Goal: Task Accomplishment & Management: Manage account settings

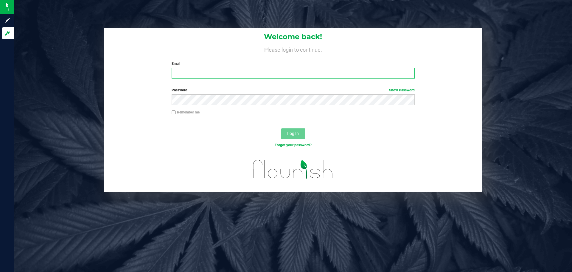
click at [200, 70] on input "Email" at bounding box center [293, 73] width 243 height 11
type input "[EMAIL_ADDRESS][DOMAIN_NAME]"
click at [281, 128] on button "Log In" at bounding box center [293, 133] width 24 height 11
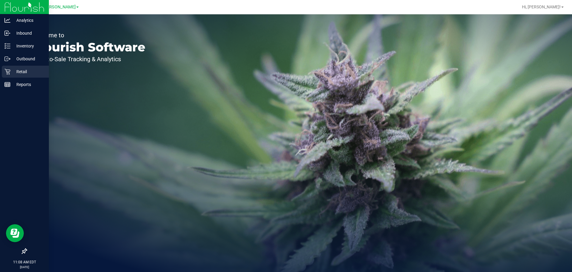
click at [15, 71] on p "Retail" at bounding box center [28, 71] width 36 height 7
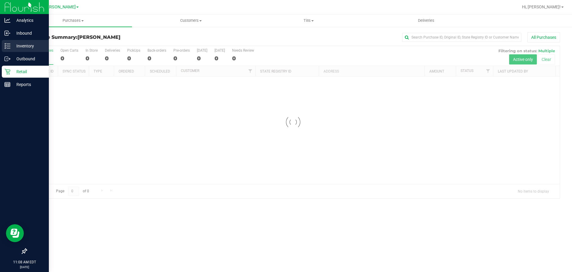
click at [26, 46] on p "Inventory" at bounding box center [28, 45] width 36 height 7
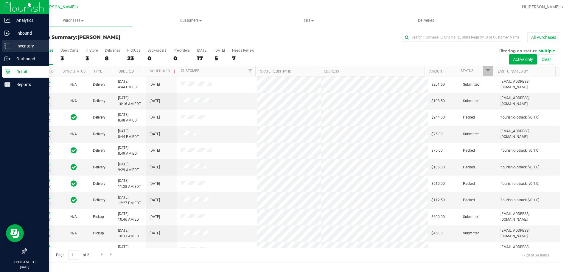
click at [9, 44] on line at bounding box center [8, 44] width 3 height 0
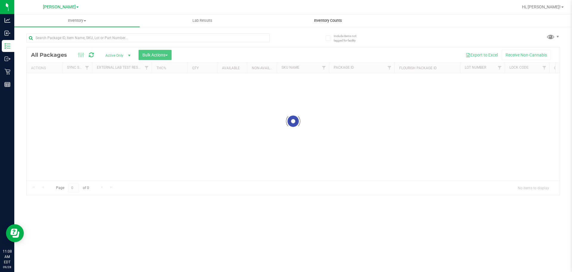
click at [324, 24] on div "Inventory All packages All inventory Waste log Create inventory Lab Results Inv…" at bounding box center [293, 142] width 558 height 257
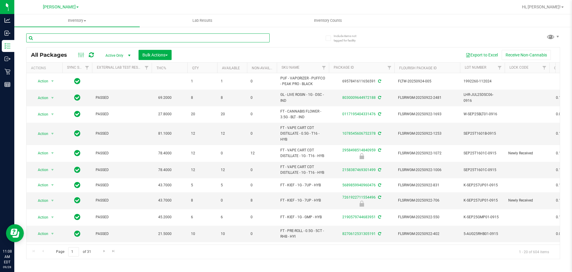
click at [107, 37] on input "text" at bounding box center [148, 37] width 244 height 9
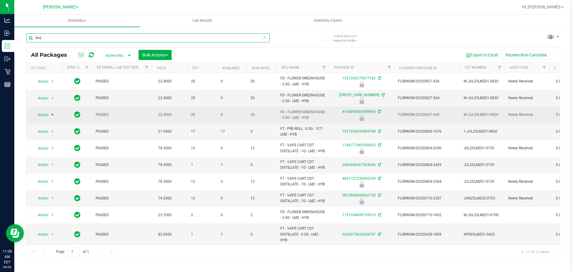
type input "lmz"
click at [49, 114] on span "select" at bounding box center [52, 115] width 7 height 8
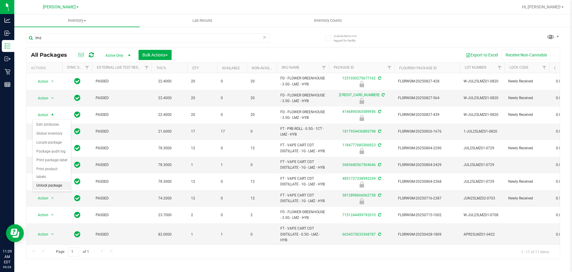
click at [47, 181] on li "Unlock package" at bounding box center [52, 185] width 38 height 9
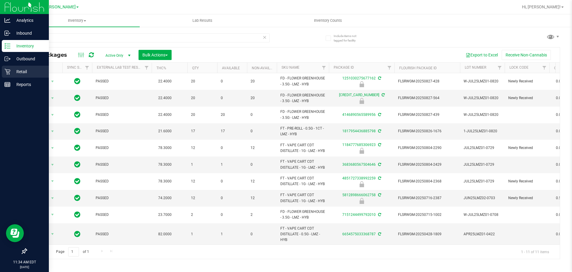
click at [10, 73] on icon at bounding box center [7, 72] width 6 height 6
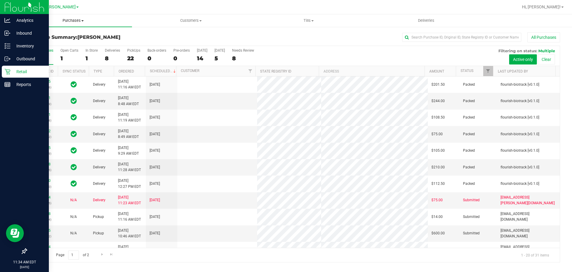
click at [72, 20] on span "Purchases" at bounding box center [73, 20] width 118 height 5
click at [63, 42] on li "Fulfillment" at bounding box center [73, 43] width 118 height 7
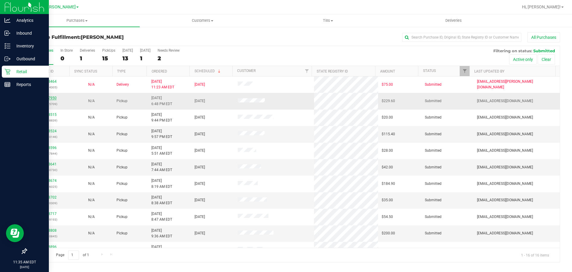
click at [43, 97] on link "12017950" at bounding box center [48, 98] width 17 height 4
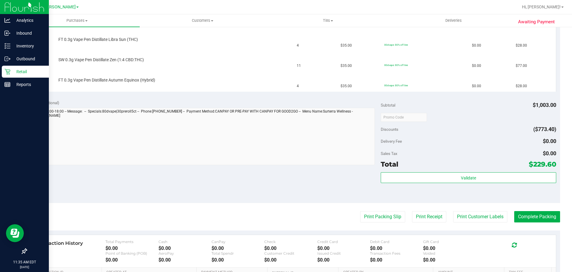
scroll to position [222, 0]
click at [381, 217] on button "Print Packing Slip" at bounding box center [382, 215] width 45 height 11
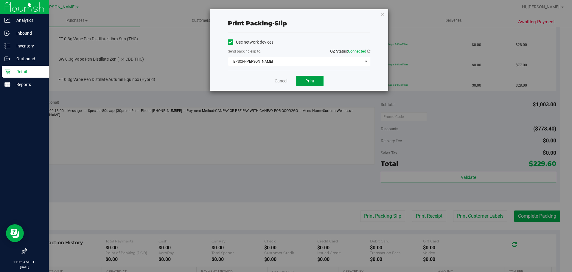
click at [307, 78] on button "Print" at bounding box center [309, 81] width 27 height 10
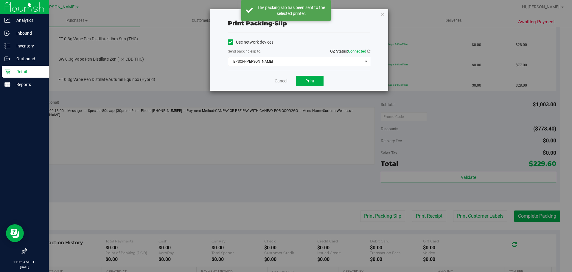
click at [307, 62] on span "EPSON-[PERSON_NAME]" at bounding box center [295, 61] width 134 height 8
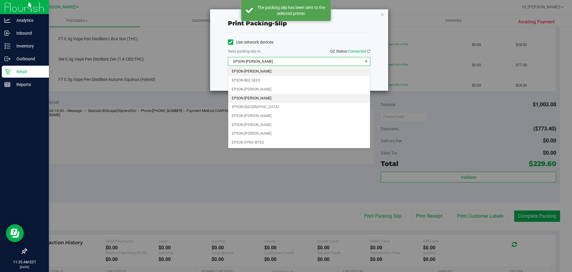
click at [307, 98] on li "EPSON-[PERSON_NAME]" at bounding box center [299, 98] width 142 height 9
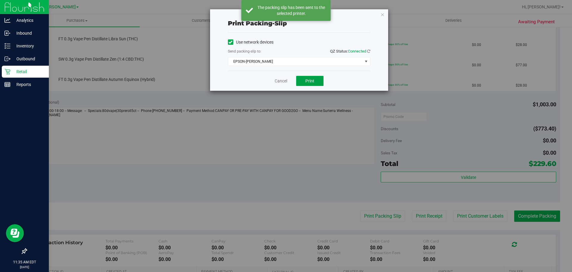
click at [304, 80] on button "Print" at bounding box center [309, 81] width 27 height 10
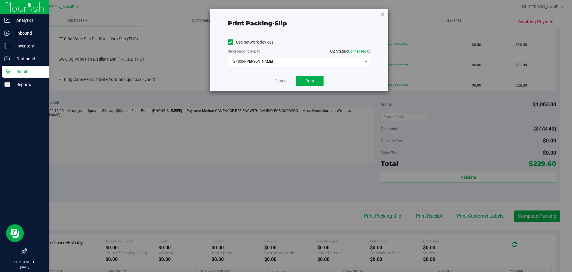
click at [383, 13] on icon "button" at bounding box center [383, 14] width 4 height 7
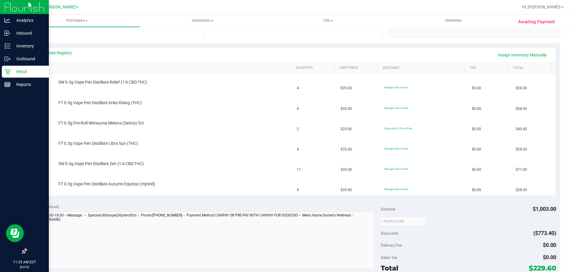
scroll to position [111, 0]
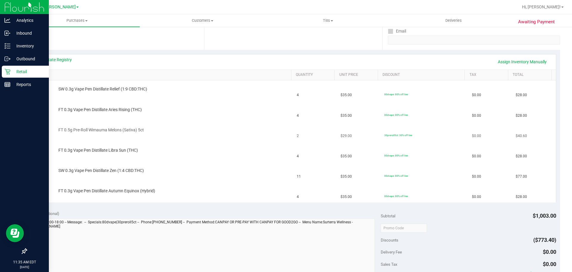
click at [297, 137] on span "2" at bounding box center [298, 136] width 2 height 6
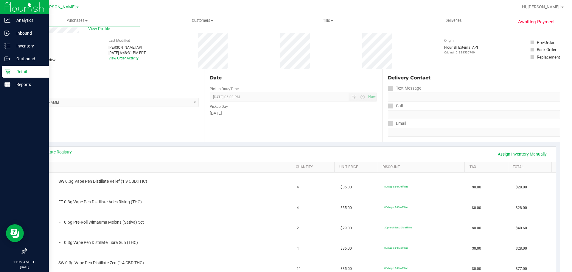
scroll to position [0, 0]
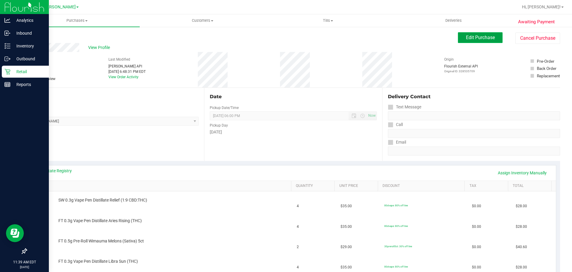
click at [477, 41] on button "Edit Purchase" at bounding box center [480, 37] width 45 height 11
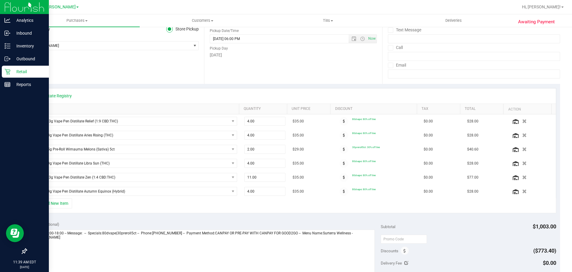
scroll to position [80, 0]
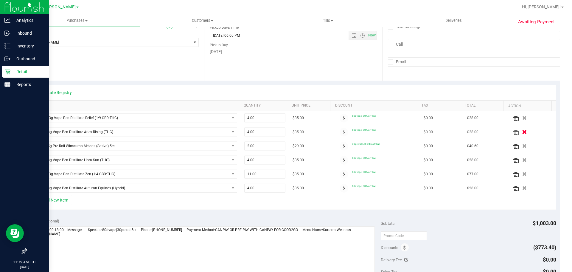
click at [522, 130] on icon "button" at bounding box center [524, 132] width 5 height 4
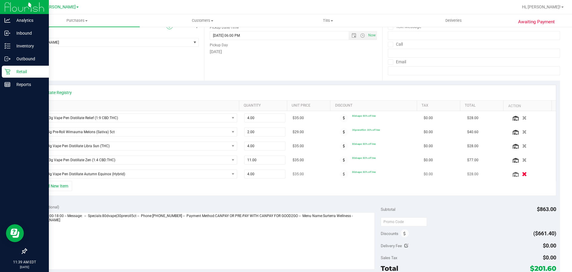
click at [522, 174] on icon "button" at bounding box center [524, 174] width 5 height 4
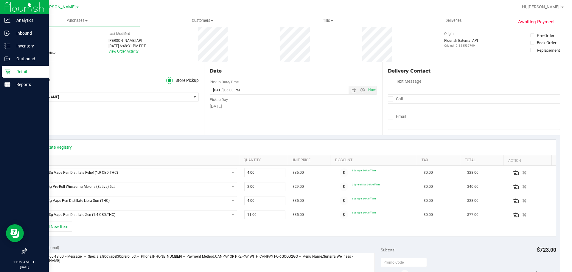
scroll to position [0, 0]
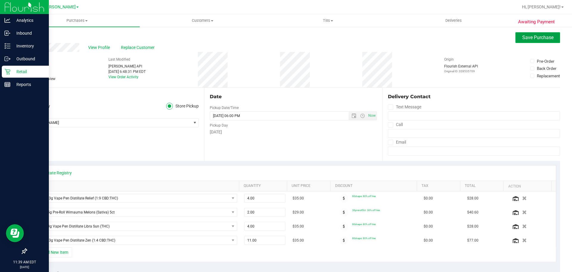
click at [533, 40] on span "Save Purchase" at bounding box center [538, 38] width 31 height 6
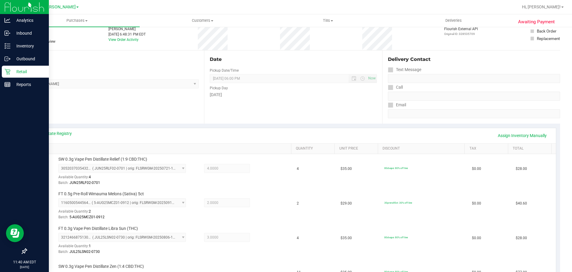
scroll to position [7, 0]
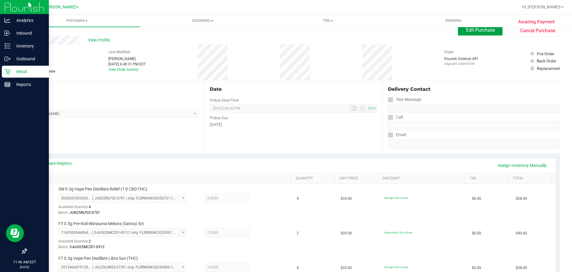
click at [475, 30] on span "Edit Purchase" at bounding box center [480, 30] width 29 height 6
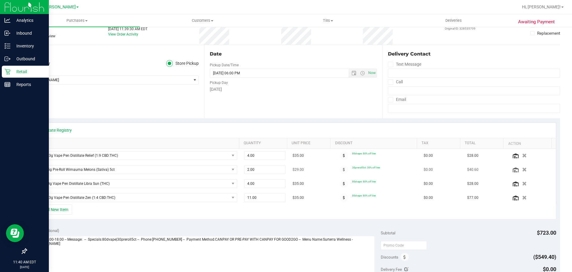
scroll to position [46, 0]
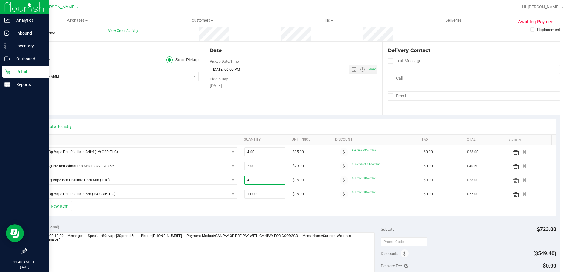
click at [251, 179] on span "4.00 4" at bounding box center [264, 179] width 41 height 9
type input "3"
type input "3.00"
click at [302, 120] on div "View State Registry" at bounding box center [294, 126] width 526 height 15
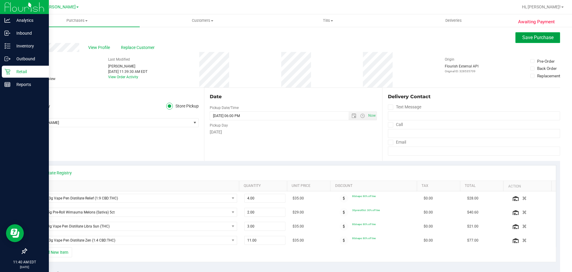
click at [527, 37] on span "Save Purchase" at bounding box center [538, 38] width 31 height 6
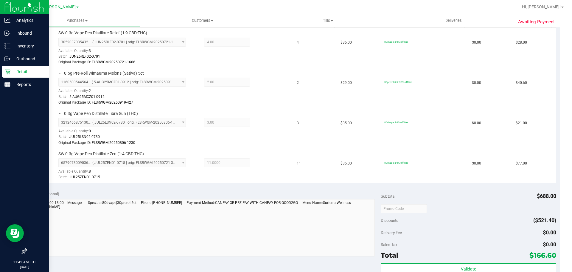
scroll to position [296, 0]
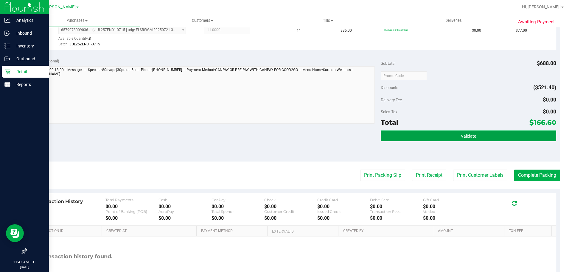
click at [405, 136] on button "Validate" at bounding box center [468, 135] width 175 height 11
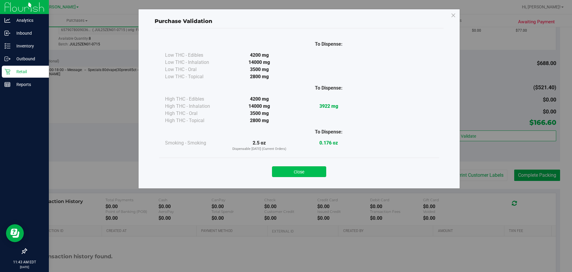
click at [306, 168] on button "Close" at bounding box center [299, 171] width 54 height 11
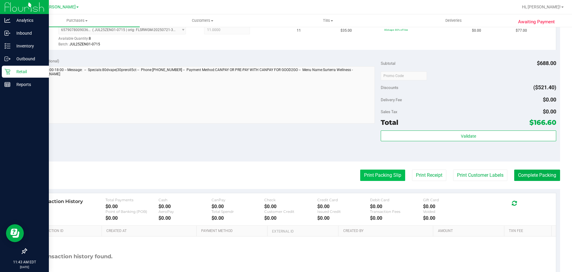
click at [371, 174] on button "Print Packing Slip" at bounding box center [382, 174] width 45 height 11
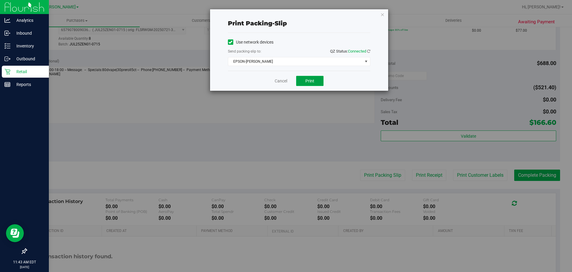
click at [308, 80] on span "Print" at bounding box center [310, 80] width 9 height 5
click at [382, 15] on icon "button" at bounding box center [383, 14] width 4 height 7
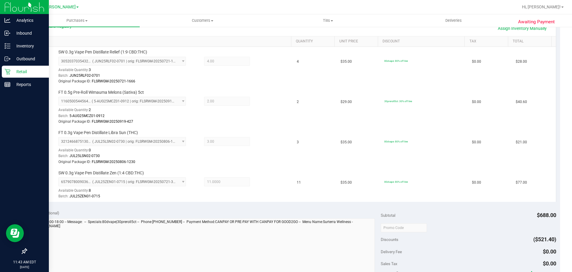
scroll to position [144, 0]
drag, startPoint x: 230, startPoint y: 80, endPoint x: 329, endPoint y: 99, distance: 100.4
click at [231, 80] on div "Original Package ID: FLSRWGM-20250721-1666" at bounding box center [173, 82] width 230 height 6
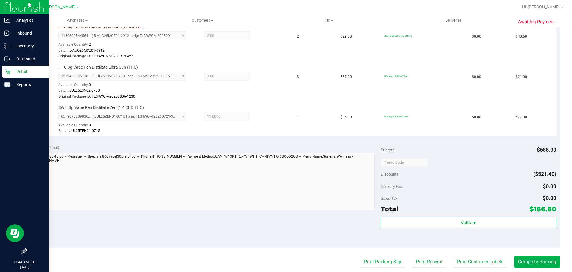
scroll to position [269, 0]
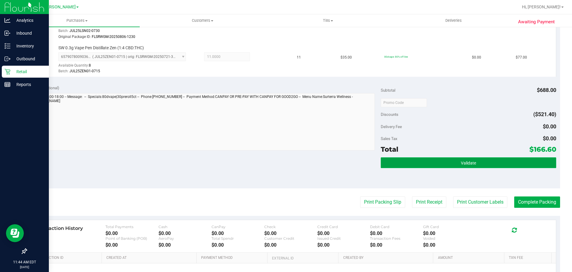
click at [439, 165] on button "Validate" at bounding box center [468, 162] width 175 height 11
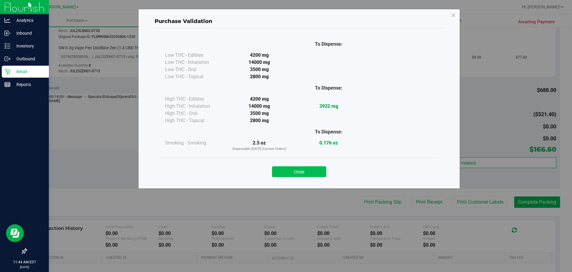
click at [316, 170] on button "Close" at bounding box center [299, 171] width 54 height 11
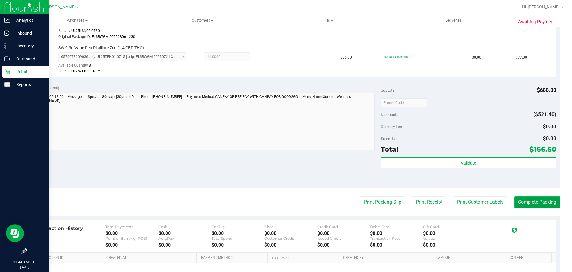
click at [523, 201] on button "Complete Packing" at bounding box center [537, 201] width 46 height 11
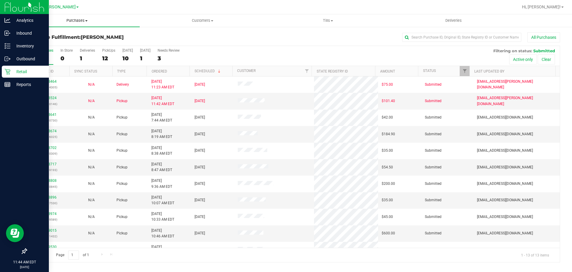
click at [84, 22] on span "Purchases" at bounding box center [76, 20] width 125 height 5
click at [60, 41] on li "Fulfillment" at bounding box center [76, 43] width 125 height 7
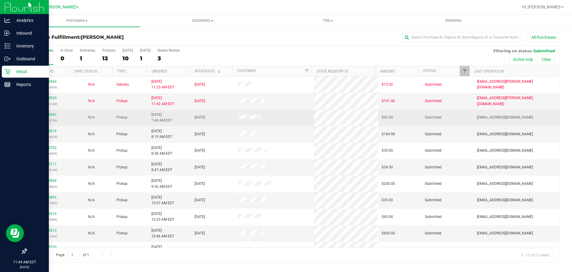
click at [50, 117] on p "(328660730)" at bounding box center [48, 120] width 36 height 6
click at [49, 115] on link "12018641" at bounding box center [48, 114] width 17 height 4
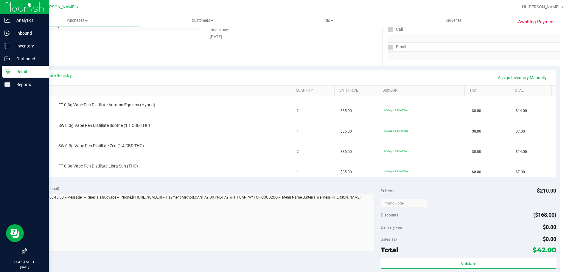
scroll to position [101, 0]
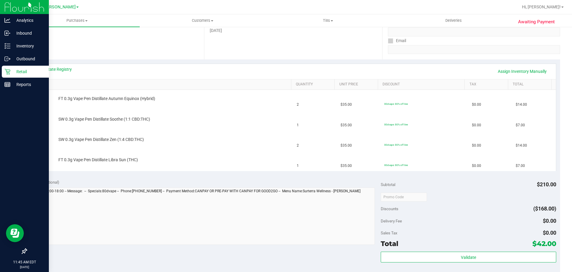
click at [197, 67] on div "View State Registry Assign Inventory Manually" at bounding box center [293, 71] width 515 height 10
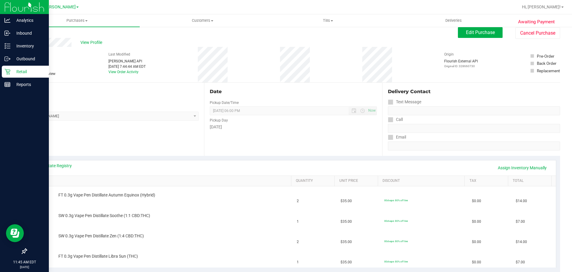
scroll to position [0, 0]
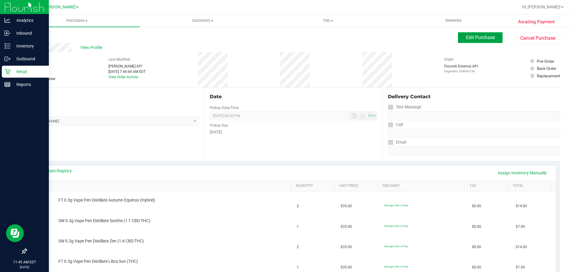
click at [469, 34] on button "Edit Purchase" at bounding box center [480, 37] width 45 height 11
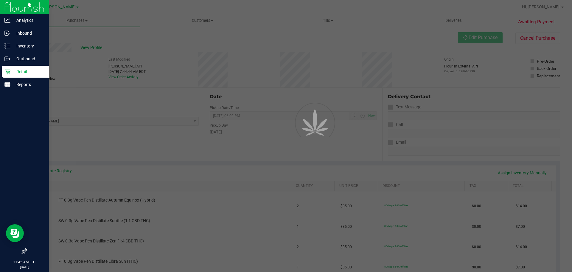
drag, startPoint x: 561, startPoint y: 41, endPoint x: 572, endPoint y: 44, distance: 11.1
click at [572, 44] on div at bounding box center [286, 136] width 572 height 272
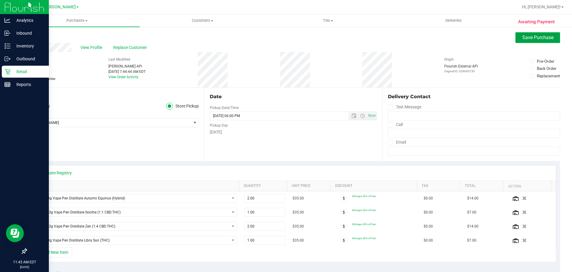
click at [537, 35] on span "Save Purchase" at bounding box center [538, 38] width 31 height 6
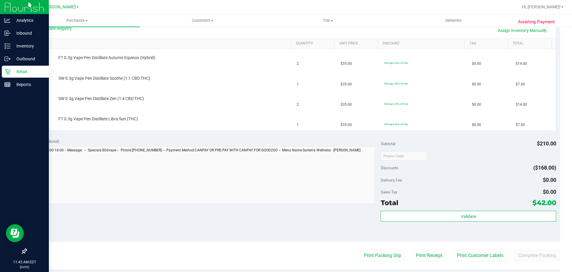
scroll to position [162, 0]
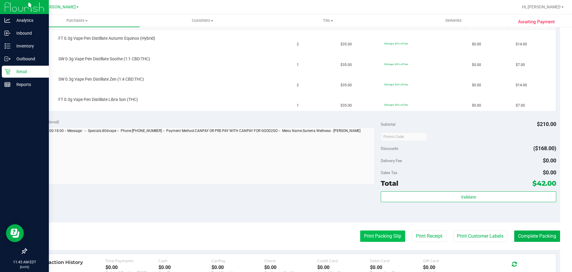
click at [384, 233] on button "Print Packing Slip" at bounding box center [382, 235] width 45 height 11
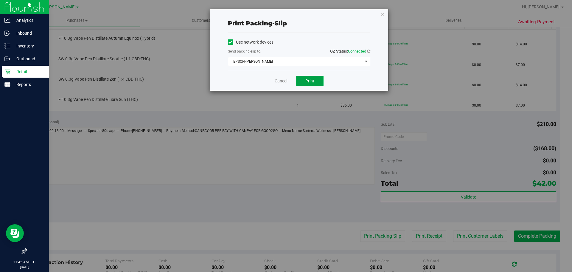
click at [320, 83] on button "Print" at bounding box center [309, 81] width 27 height 10
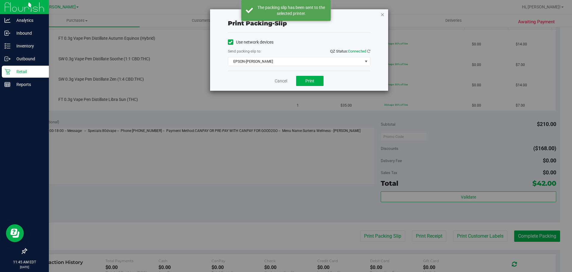
click at [382, 14] on icon "button" at bounding box center [383, 14] width 4 height 7
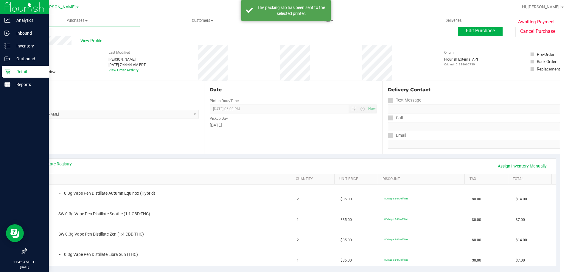
scroll to position [0, 0]
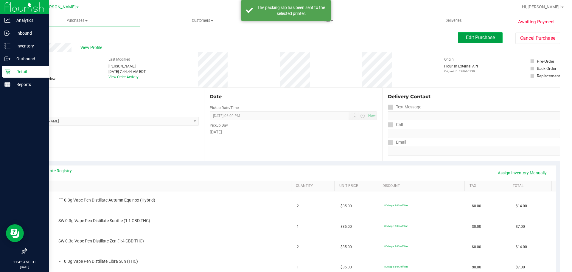
click at [490, 36] on span "Edit Purchase" at bounding box center [480, 38] width 29 height 6
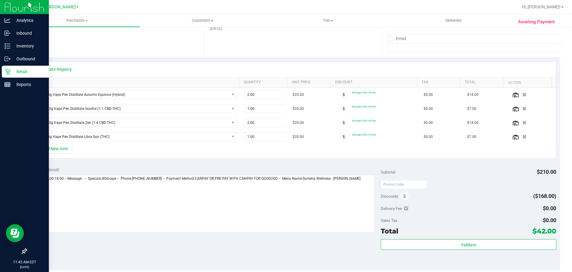
scroll to position [107, 0]
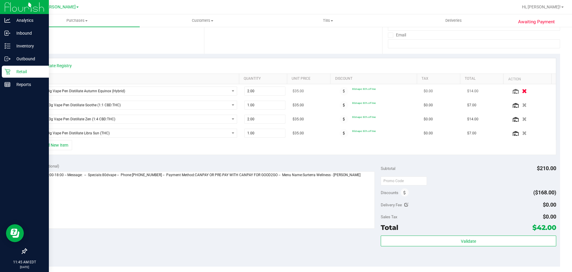
click at [517, 94] on div at bounding box center [531, 91] width 41 height 6
click at [522, 92] on icon "button" at bounding box center [524, 91] width 5 height 4
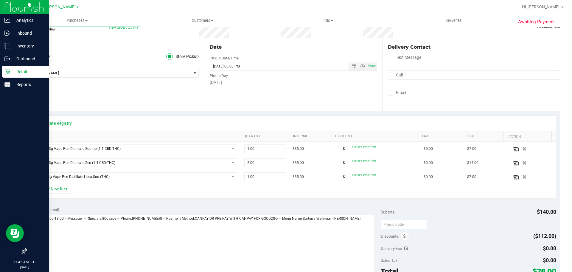
scroll to position [0, 0]
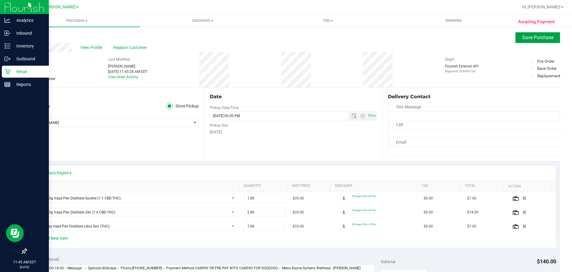
click at [534, 38] on span "Save Purchase" at bounding box center [538, 38] width 31 height 6
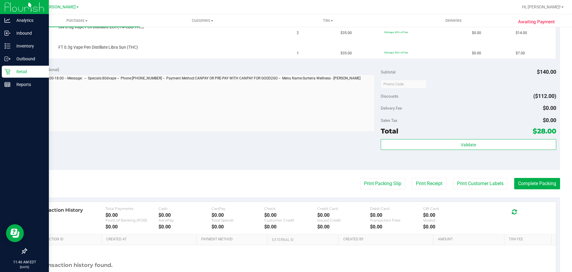
scroll to position [204, 0]
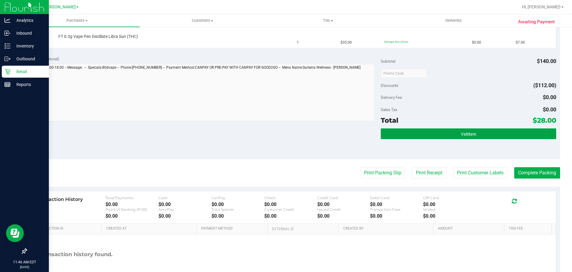
click at [418, 132] on button "Validate" at bounding box center [468, 133] width 175 height 11
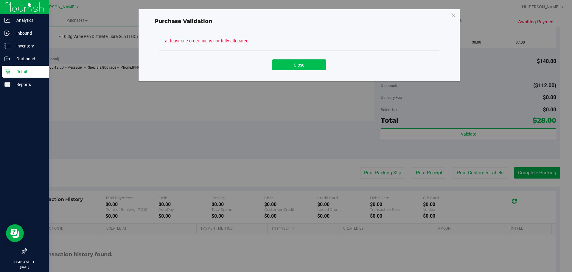
click at [293, 59] on button "Close" at bounding box center [299, 64] width 54 height 11
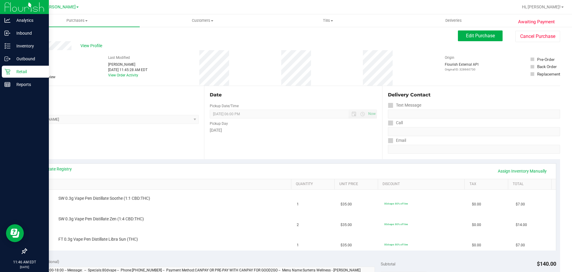
scroll to position [0, 0]
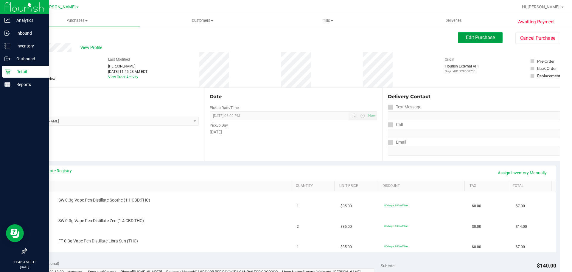
click at [479, 37] on span "Edit Purchase" at bounding box center [480, 38] width 29 height 6
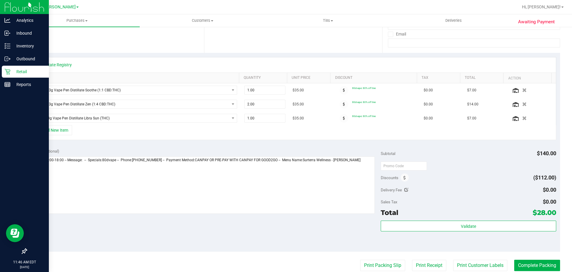
scroll to position [108, 0]
click at [518, 120] on div at bounding box center [531, 117] width 41 height 6
click at [522, 116] on icon "button" at bounding box center [524, 117] width 5 height 4
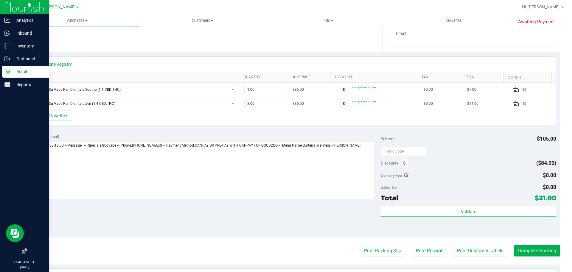
scroll to position [0, 0]
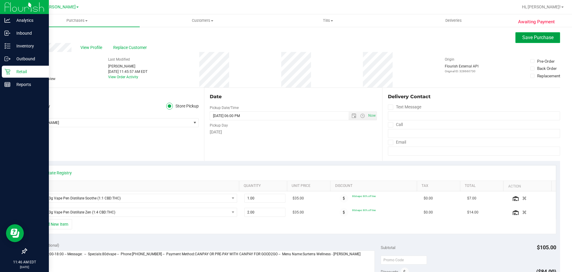
click at [527, 40] on span "Save Purchase" at bounding box center [538, 38] width 31 height 6
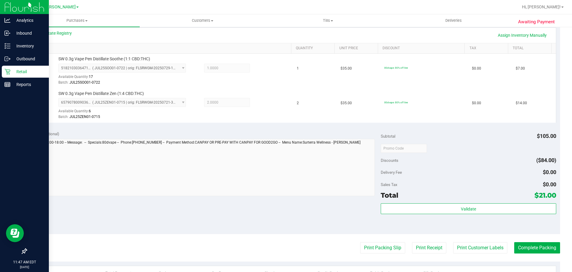
scroll to position [146, 0]
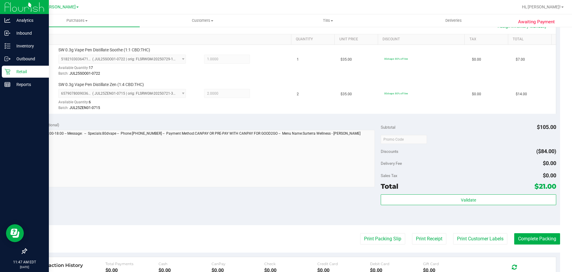
click at [434, 210] on div "Validate" at bounding box center [468, 207] width 175 height 27
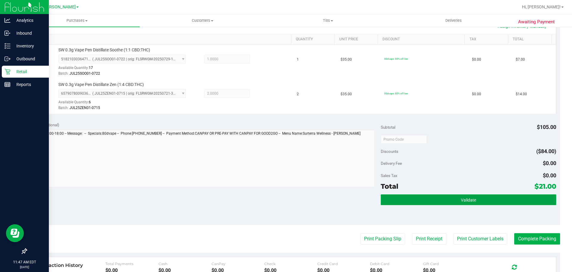
click at [442, 202] on button "Validate" at bounding box center [468, 199] width 175 height 11
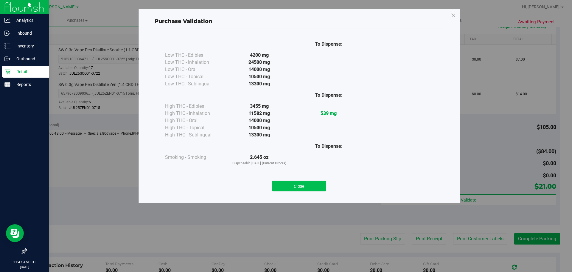
click at [302, 182] on button "Close" at bounding box center [299, 185] width 54 height 11
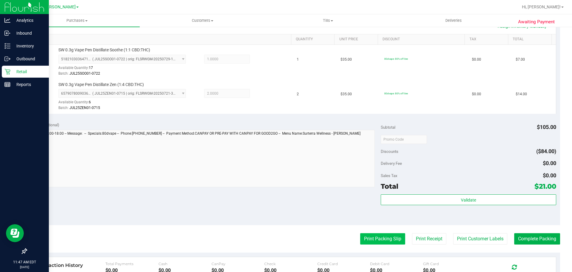
click at [381, 243] on button "Print Packing Slip" at bounding box center [382, 238] width 45 height 11
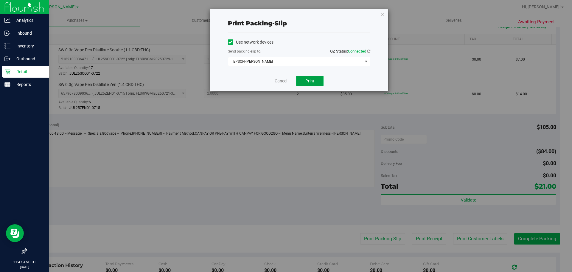
click at [320, 83] on button "Print" at bounding box center [309, 81] width 27 height 10
click at [316, 81] on button "Print" at bounding box center [309, 81] width 27 height 10
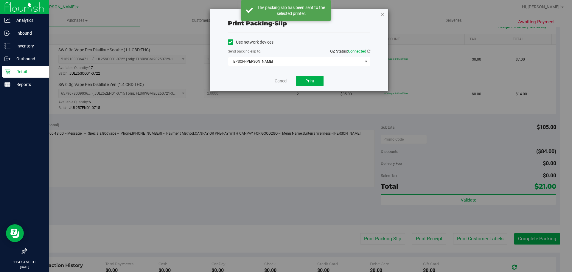
click at [383, 17] on icon "button" at bounding box center [383, 14] width 4 height 7
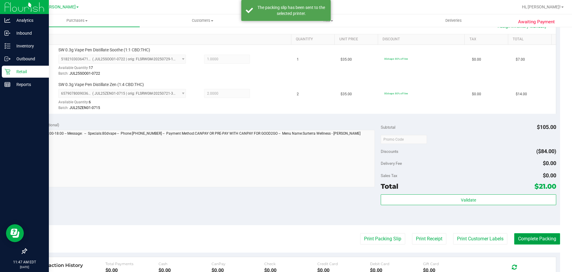
click at [535, 244] on button "Complete Packing" at bounding box center [537, 238] width 46 height 11
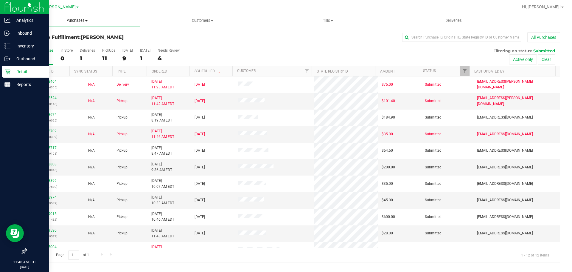
click at [76, 19] on span "Purchases" at bounding box center [76, 20] width 125 height 5
click at [63, 41] on li "Fulfillment" at bounding box center [76, 43] width 125 height 7
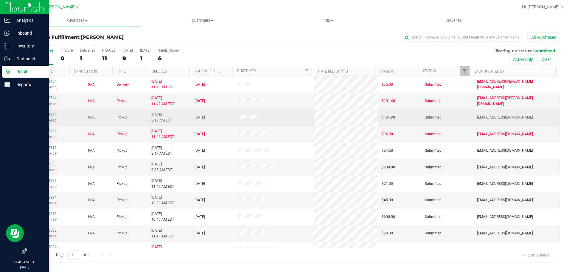
click at [48, 110] on td "12018674 (328666025)" at bounding box center [48, 117] width 43 height 16
click at [48, 114] on link "12018674" at bounding box center [48, 114] width 17 height 4
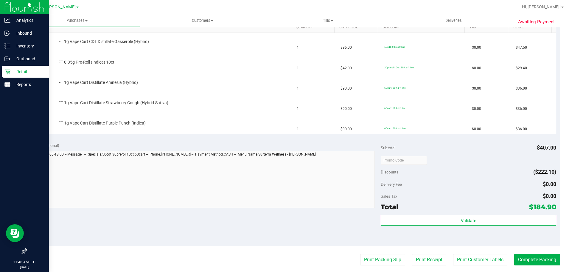
scroll to position [184, 0]
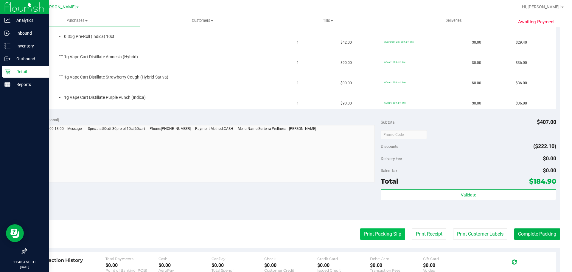
click at [372, 230] on button "Print Packing Slip" at bounding box center [382, 233] width 45 height 11
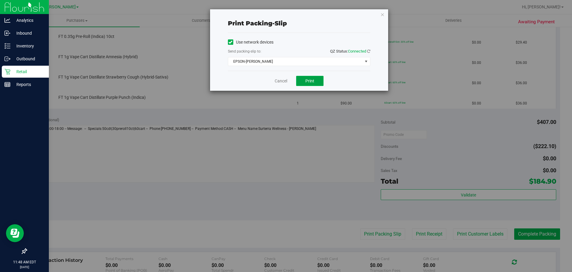
click at [315, 79] on button "Print" at bounding box center [309, 81] width 27 height 10
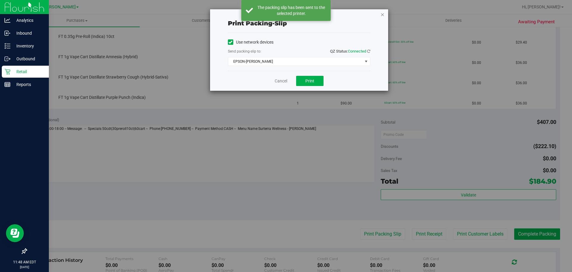
click at [382, 15] on icon "button" at bounding box center [383, 14] width 4 height 7
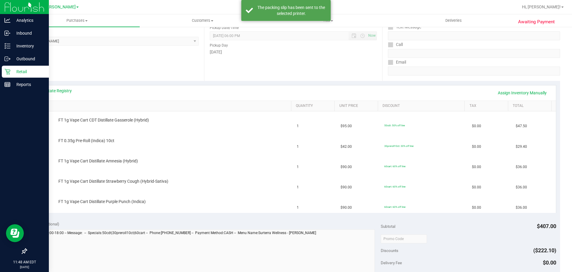
scroll to position [78, 0]
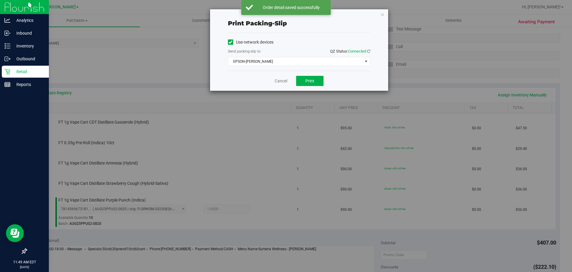
click at [390, 16] on div "Print packing-slip Use network devices Send packing-slip to: QZ Status: Connect…" at bounding box center [288, 136] width 577 height 272
click at [382, 13] on icon "button" at bounding box center [383, 14] width 4 height 7
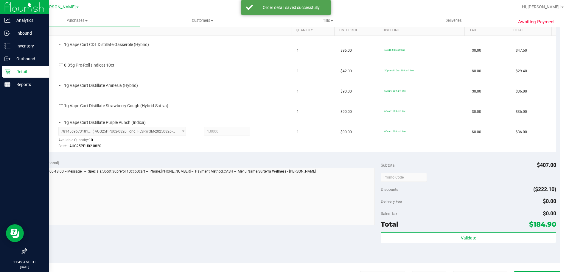
scroll to position [138, 0]
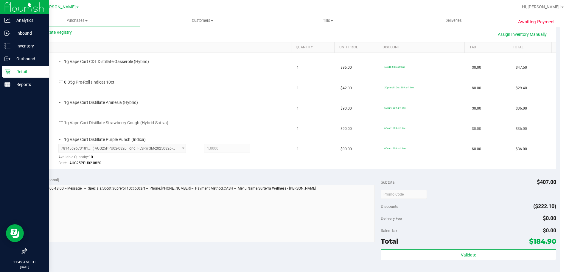
click at [245, 119] on td "FT 1g Vape Cart Distillate Strawberry Cough (Hybrid-Sativa)" at bounding box center [162, 124] width 263 height 20
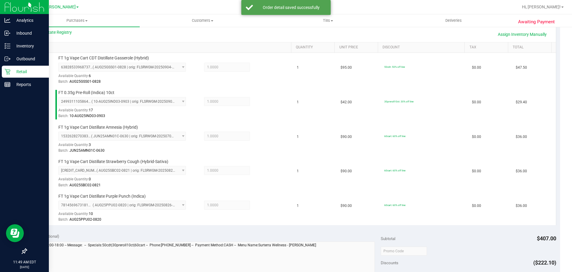
scroll to position [254, 0]
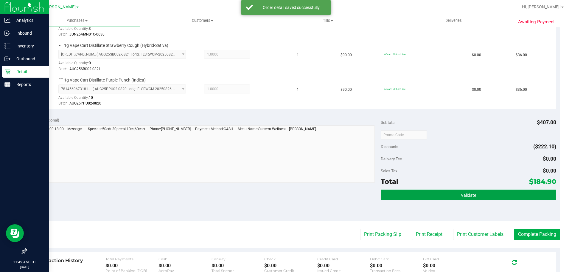
click at [472, 200] on button "Validate" at bounding box center [468, 194] width 175 height 11
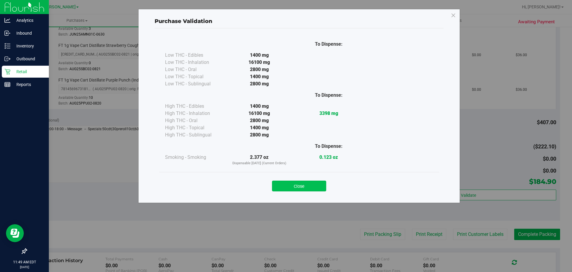
click at [310, 186] on button "Close" at bounding box center [299, 185] width 54 height 11
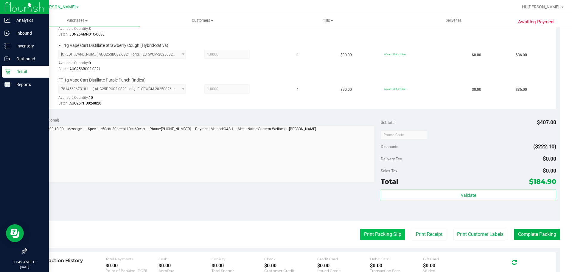
click at [385, 237] on button "Print Packing Slip" at bounding box center [382, 233] width 45 height 11
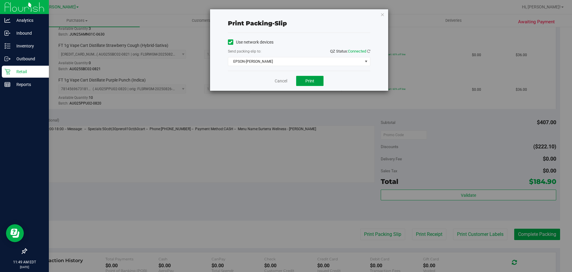
click at [313, 79] on span "Print" at bounding box center [310, 80] width 9 height 5
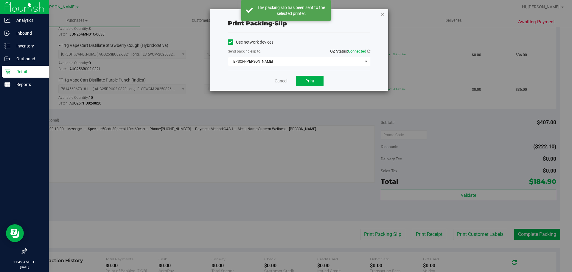
click at [382, 15] on icon "button" at bounding box center [383, 14] width 4 height 7
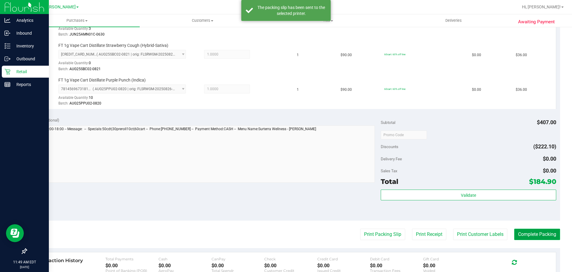
click at [536, 232] on button "Complete Packing" at bounding box center [537, 233] width 46 height 11
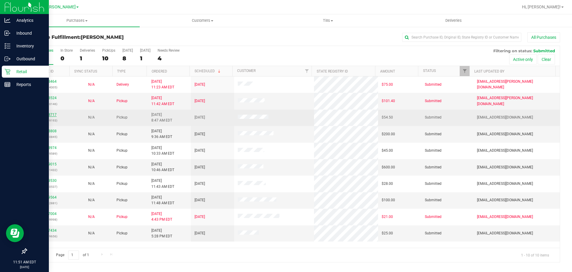
click at [51, 113] on link "12018717" at bounding box center [48, 114] width 17 height 4
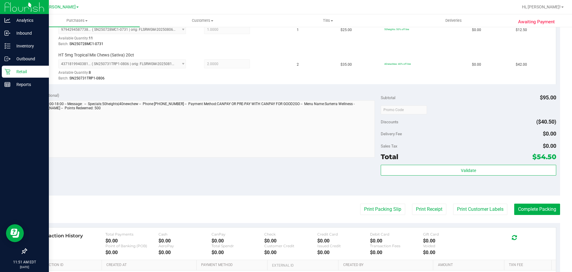
scroll to position [178, 0]
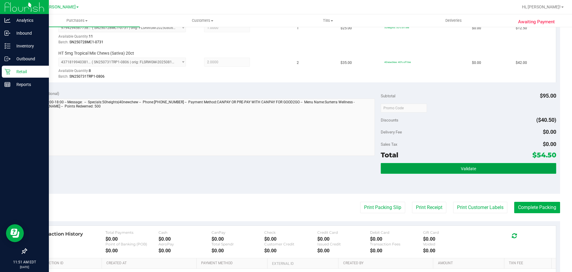
click at [497, 169] on button "Validate" at bounding box center [468, 168] width 175 height 11
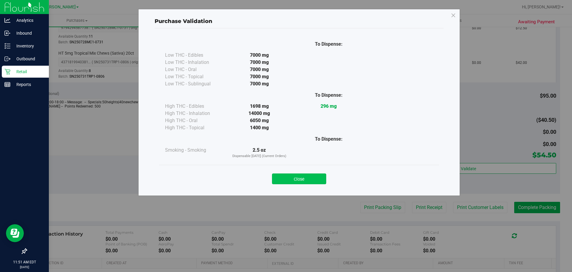
click at [310, 180] on button "Close" at bounding box center [299, 178] width 54 height 11
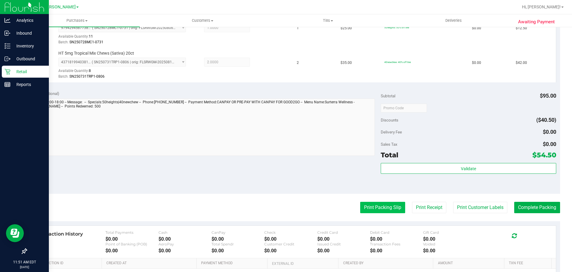
click at [381, 207] on button "Print Packing Slip" at bounding box center [382, 206] width 45 height 11
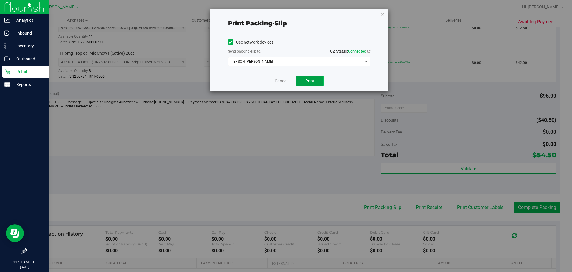
click at [314, 79] on button "Print" at bounding box center [309, 81] width 27 height 10
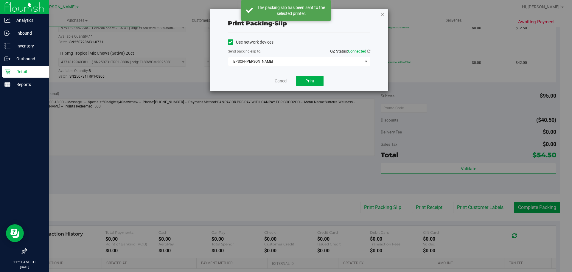
click at [382, 15] on icon "button" at bounding box center [383, 14] width 4 height 7
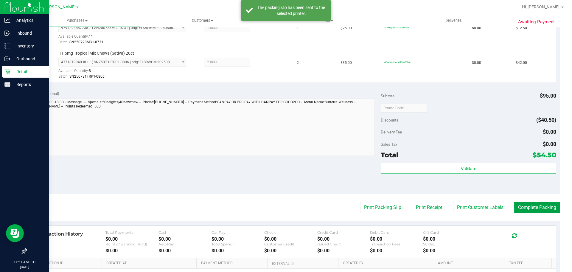
click at [539, 207] on button "Complete Packing" at bounding box center [537, 206] width 46 height 11
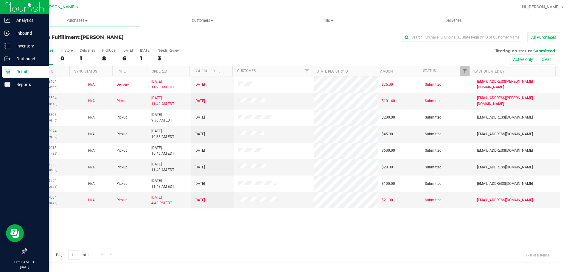
click at [156, 35] on h3 "Purchase Fulfillment: [PERSON_NAME]" at bounding box center [115, 37] width 178 height 5
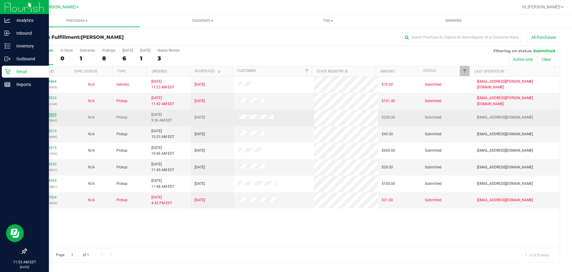
click at [49, 113] on link "12018808" at bounding box center [48, 114] width 17 height 4
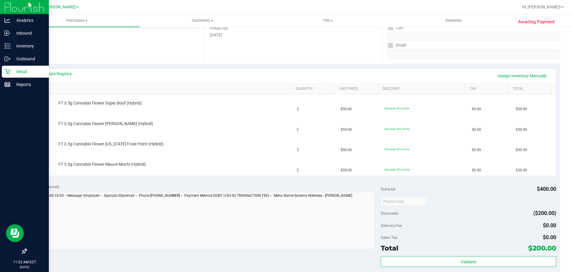
scroll to position [168, 0]
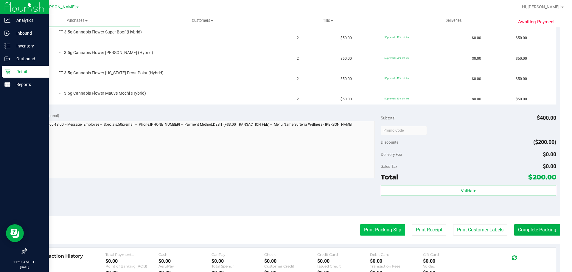
click at [373, 230] on button "Print Packing Slip" at bounding box center [382, 229] width 45 height 11
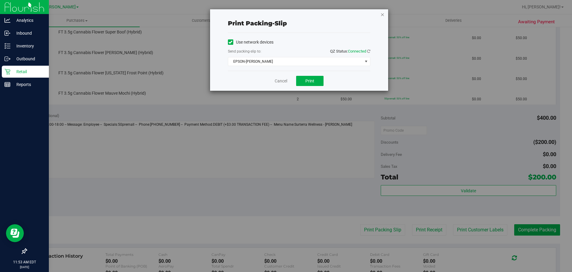
click at [383, 14] on icon "button" at bounding box center [383, 14] width 4 height 7
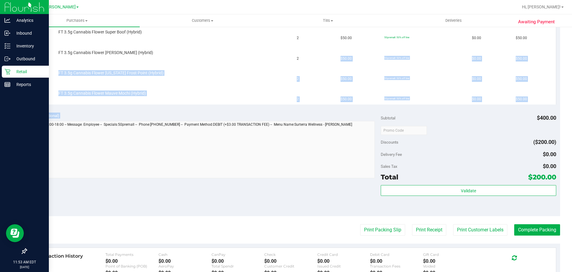
click at [324, 123] on purchase-details "Back Edit Purchase Cancel Purchase View Profile # 12018808 BioTrack ID: - Submi…" at bounding box center [293, 109] width 534 height 490
click at [248, 84] on td "FT 3.5g Cannabis Flower Mauve Mochi (Hybrid)" at bounding box center [162, 94] width 263 height 20
click at [244, 81] on td "FT 3.5g Cannabis Flower [US_STATE] Frost Point (Hybrid)" at bounding box center [162, 74] width 263 height 20
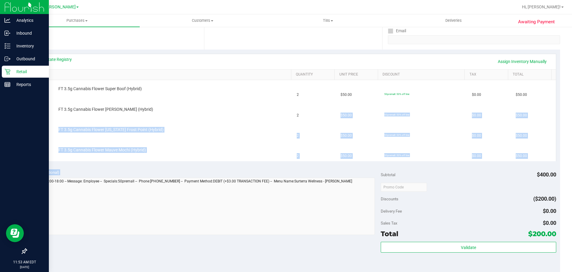
scroll to position [111, 0]
click at [237, 118] on td "FT 3.5g Cannabis Flower [PERSON_NAME] (Hybrid)" at bounding box center [162, 111] width 263 height 20
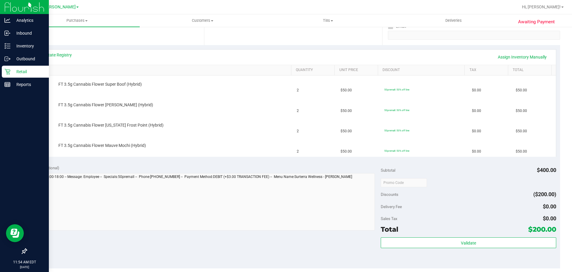
scroll to position [131, 0]
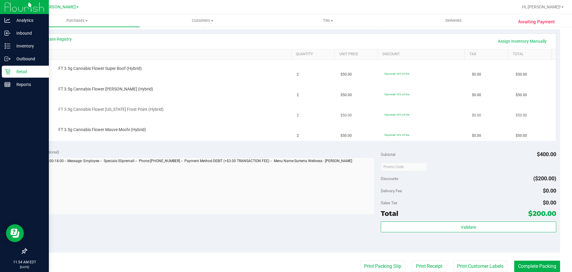
click at [275, 102] on td "FT 3.5g Cannabis Flower [US_STATE] Frost Point (Hybrid)" at bounding box center [162, 110] width 263 height 20
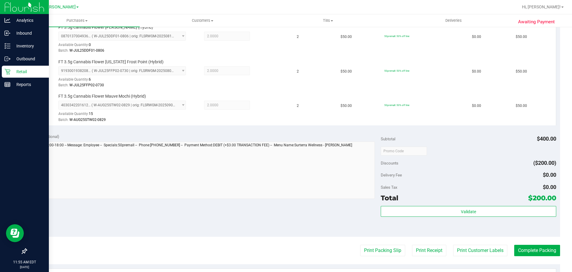
scroll to position [211, 0]
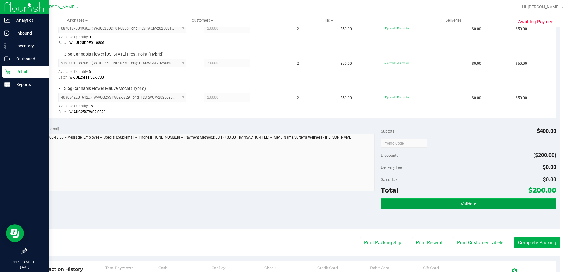
click at [441, 204] on button "Validate" at bounding box center [468, 203] width 175 height 11
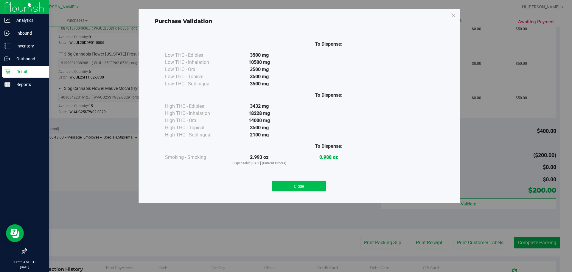
click at [305, 182] on button "Close" at bounding box center [299, 185] width 54 height 11
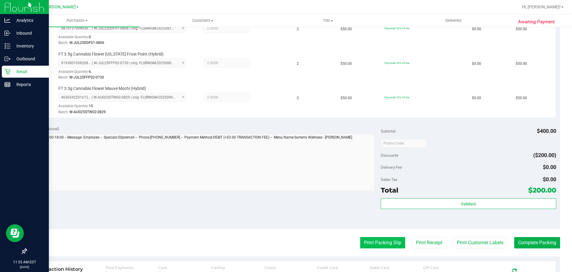
click at [380, 244] on button "Print Packing Slip" at bounding box center [382, 242] width 45 height 11
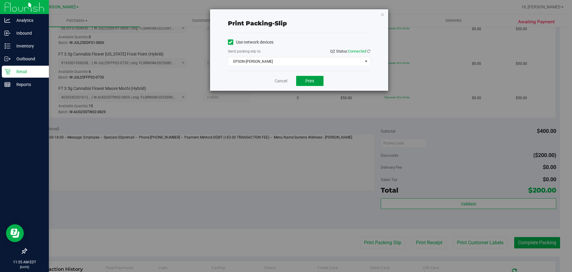
click at [302, 77] on button "Print" at bounding box center [309, 81] width 27 height 10
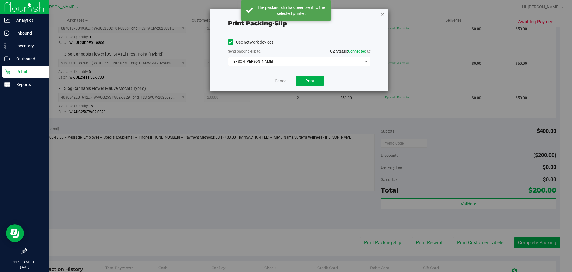
click at [383, 15] on icon "button" at bounding box center [383, 14] width 4 height 7
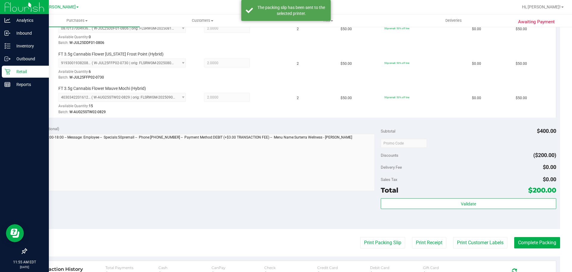
click at [522, 248] on purchase-details "Back Edit Purchase Cancel Purchase View Profile # 12018808 BioTrack ID: - Submi…" at bounding box center [293, 94] width 534 height 547
click at [527, 239] on button "Complete Packing" at bounding box center [537, 242] width 46 height 11
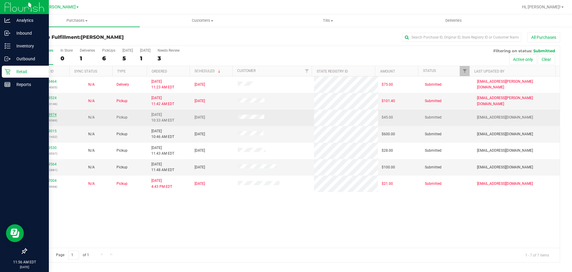
click at [52, 114] on link "12018974" at bounding box center [48, 114] width 17 height 4
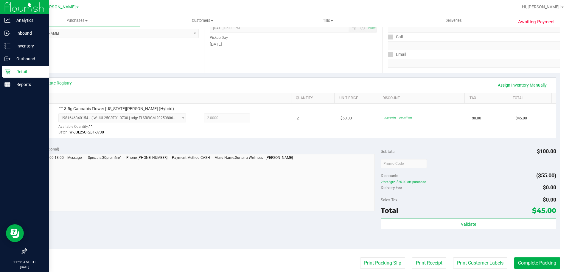
scroll to position [92, 0]
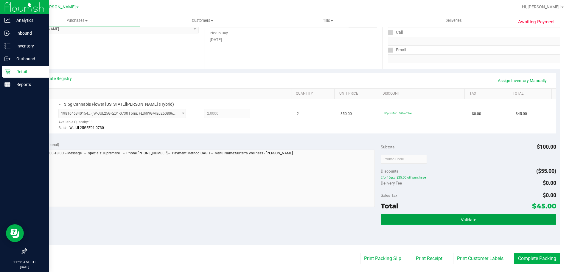
click at [487, 219] on button "Validate" at bounding box center [468, 219] width 175 height 11
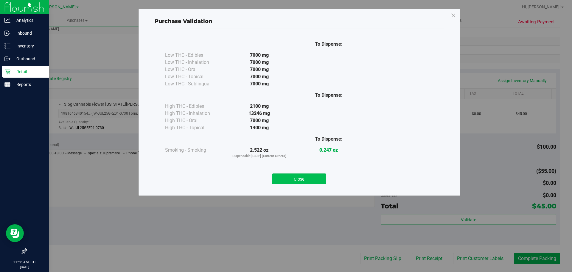
click at [298, 179] on button "Close" at bounding box center [299, 178] width 54 height 11
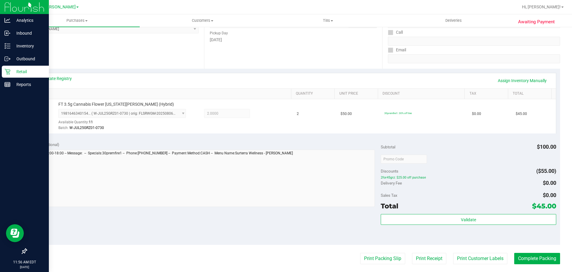
scroll to position [216, 0]
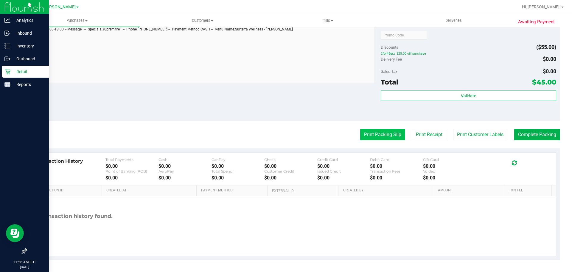
click at [383, 137] on button "Print Packing Slip" at bounding box center [382, 134] width 45 height 11
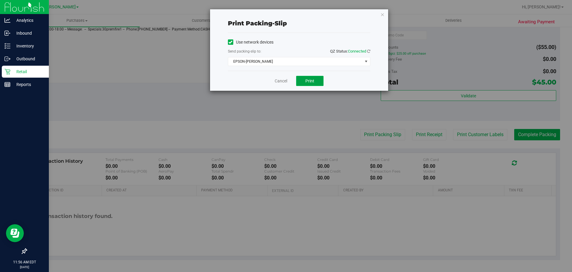
click at [312, 85] on button "Print" at bounding box center [309, 81] width 27 height 10
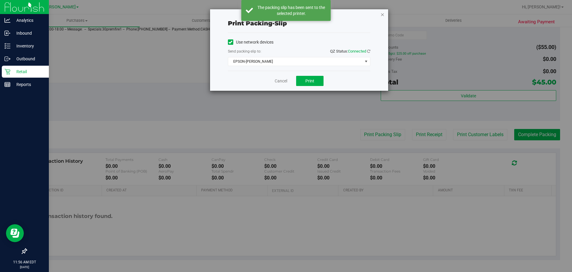
click at [381, 13] on icon "button" at bounding box center [383, 14] width 4 height 7
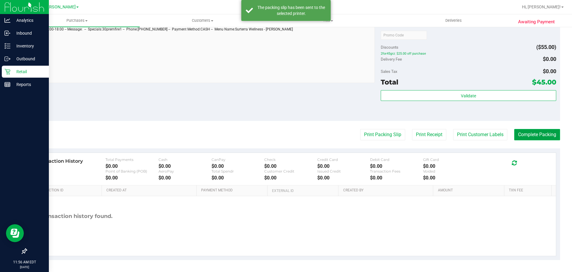
click at [540, 132] on button "Complete Packing" at bounding box center [537, 134] width 46 height 11
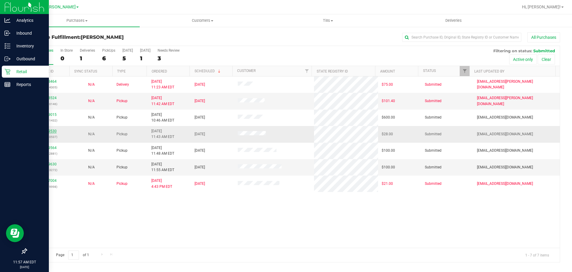
click at [47, 130] on link "12019530" at bounding box center [48, 131] width 17 height 4
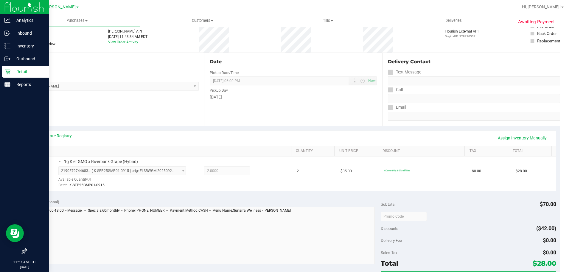
scroll to position [101, 0]
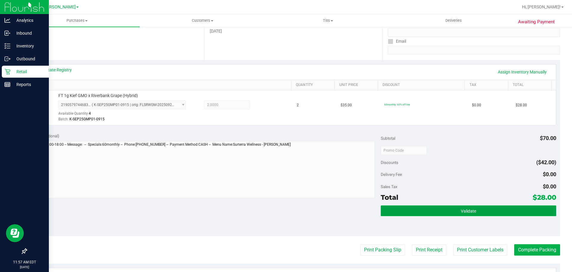
click at [496, 214] on button "Validate" at bounding box center [468, 210] width 175 height 11
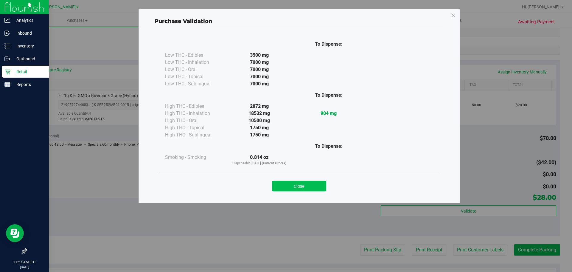
click at [307, 187] on button "Close" at bounding box center [299, 185] width 54 height 11
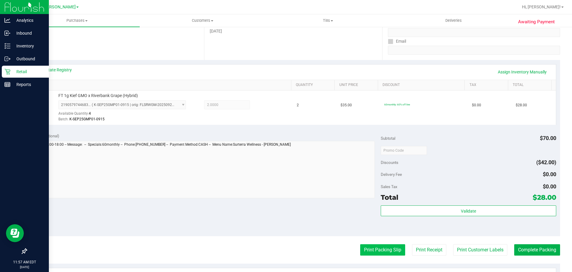
click at [378, 252] on button "Print Packing Slip" at bounding box center [382, 249] width 45 height 11
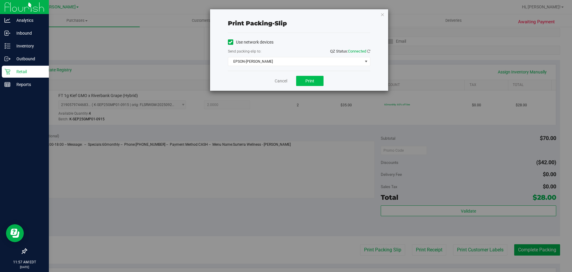
drag, startPoint x: 311, startPoint y: 74, endPoint x: 314, endPoint y: 82, distance: 8.8
click at [311, 76] on div "Cancel Print" at bounding box center [299, 81] width 142 height 20
click at [314, 82] on span "Print" at bounding box center [310, 80] width 9 height 5
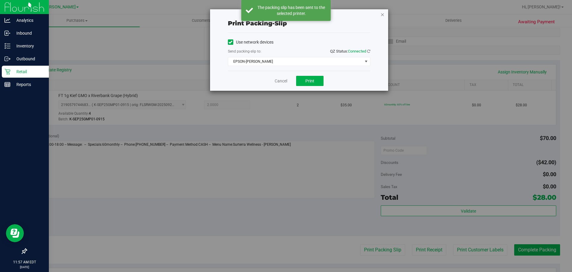
click at [382, 14] on icon "button" at bounding box center [383, 14] width 4 height 7
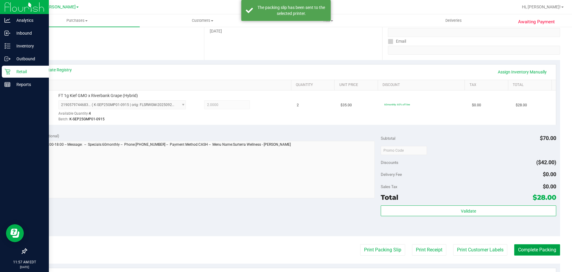
click at [522, 245] on button "Complete Packing" at bounding box center [537, 249] width 46 height 11
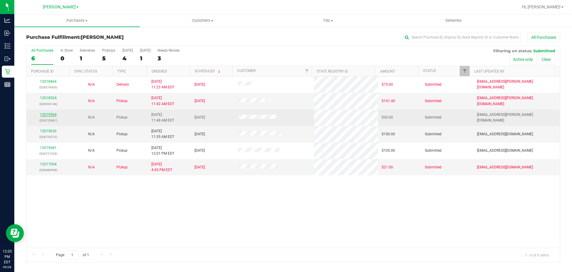
click at [51, 114] on link "12019564" at bounding box center [48, 114] width 17 height 4
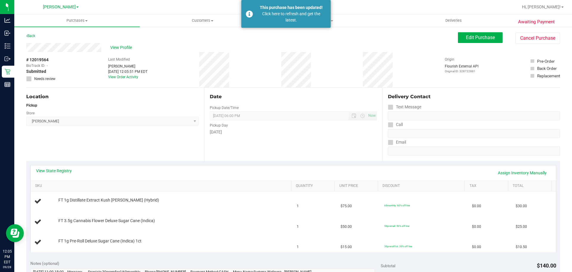
scroll to position [6, 0]
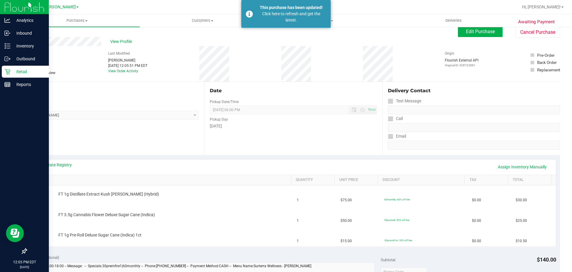
click at [18, 75] on div "Retail" at bounding box center [25, 72] width 47 height 12
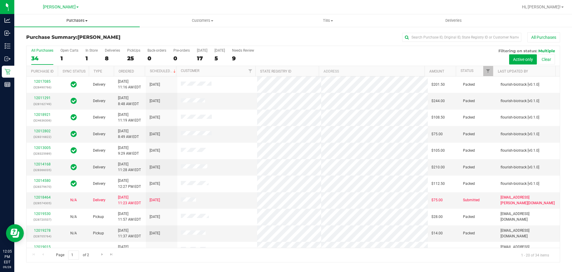
click at [75, 21] on span "Purchases" at bounding box center [76, 20] width 125 height 5
click at [62, 41] on li "Fulfillment" at bounding box center [76, 43] width 125 height 7
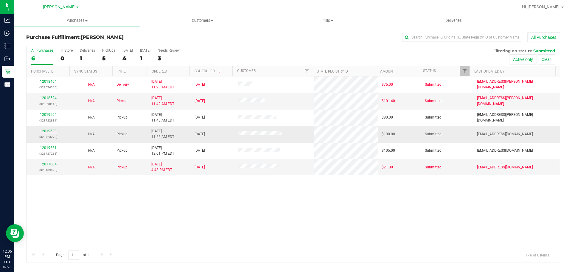
click at [44, 130] on link "12019630" at bounding box center [48, 131] width 17 height 4
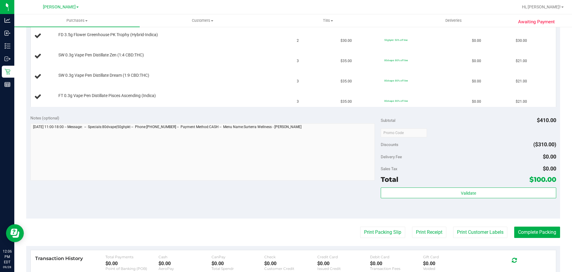
scroll to position [195, 0]
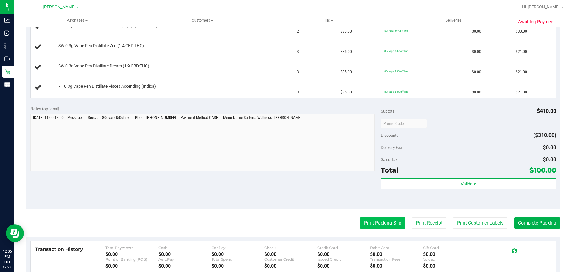
click at [382, 218] on button "Print Packing Slip" at bounding box center [382, 222] width 45 height 11
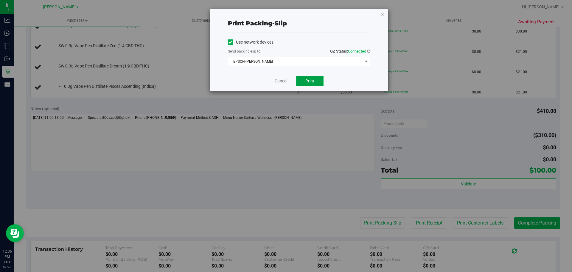
click at [317, 78] on button "Print" at bounding box center [309, 81] width 27 height 10
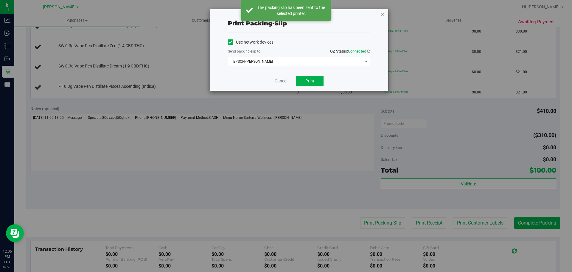
click at [383, 15] on icon "button" at bounding box center [383, 14] width 4 height 7
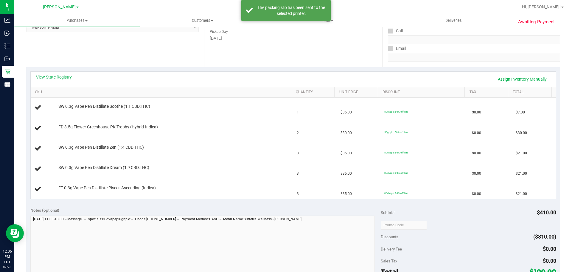
scroll to position [98, 0]
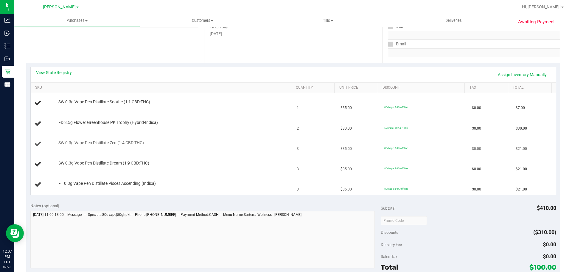
click at [210, 134] on td "SW 0.3g Vape Pen Distillate Zen (1:4 CBD:THC)" at bounding box center [162, 144] width 263 height 20
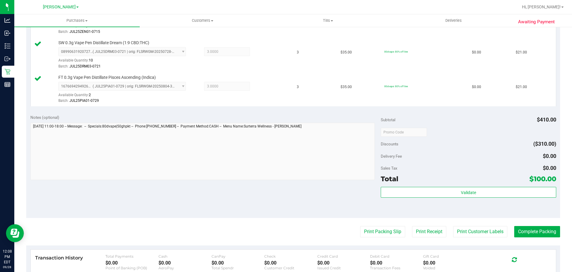
scroll to position [278, 0]
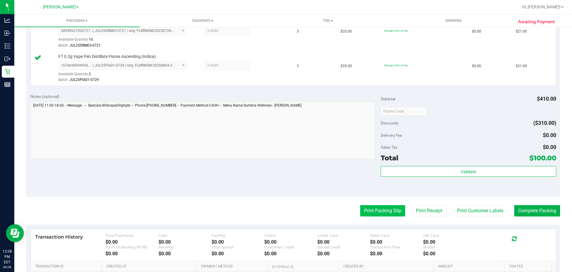
click at [391, 207] on button "Print Packing Slip" at bounding box center [382, 210] width 45 height 11
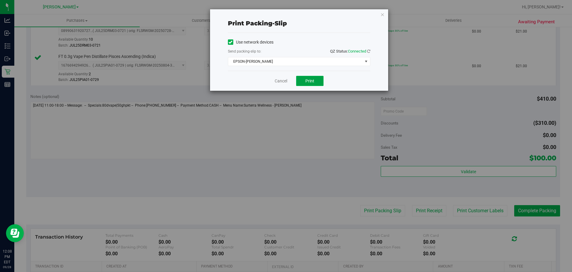
click at [313, 79] on span "Print" at bounding box center [310, 80] width 9 height 5
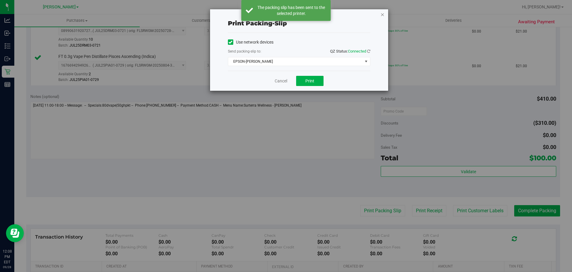
click at [384, 13] on icon "button" at bounding box center [383, 14] width 4 height 7
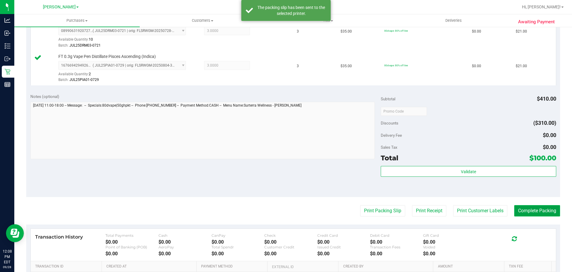
click at [536, 210] on button "Complete Packing" at bounding box center [537, 210] width 46 height 11
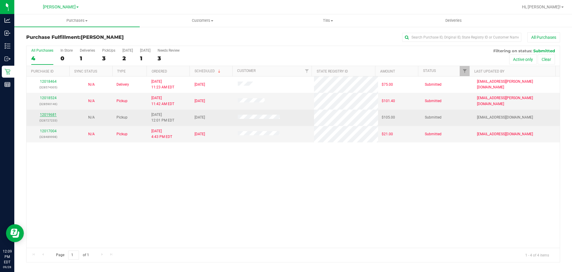
click at [44, 114] on link "12019681" at bounding box center [48, 114] width 17 height 4
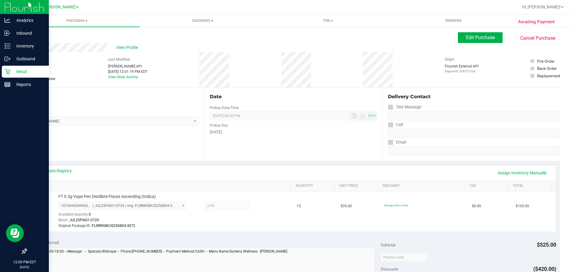
click at [14, 69] on p "Retail" at bounding box center [28, 71] width 36 height 7
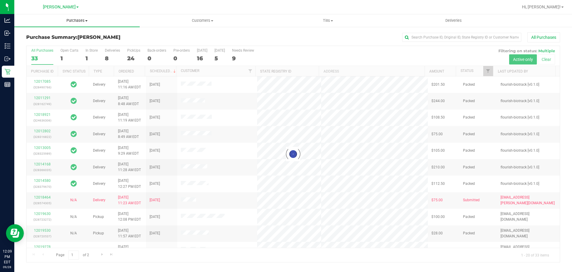
click at [75, 21] on span "Purchases" at bounding box center [76, 20] width 125 height 5
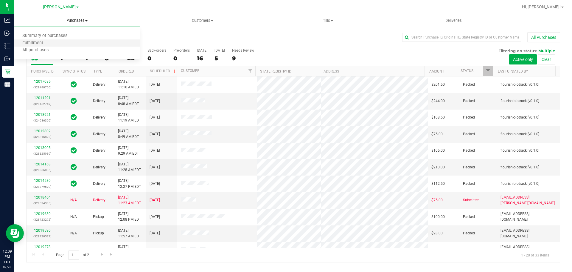
click at [63, 43] on li "Fulfillment" at bounding box center [76, 43] width 125 height 7
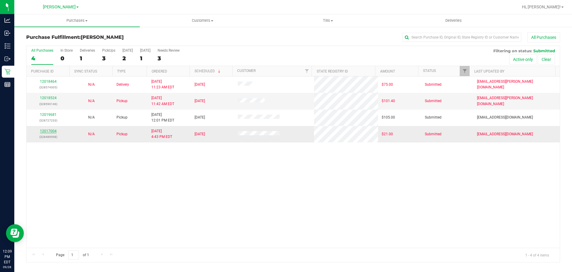
click at [45, 131] on link "12017004" at bounding box center [48, 131] width 17 height 4
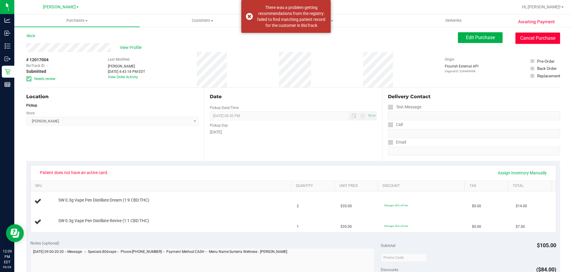
click at [521, 39] on button "Cancel Purchase" at bounding box center [538, 37] width 45 height 11
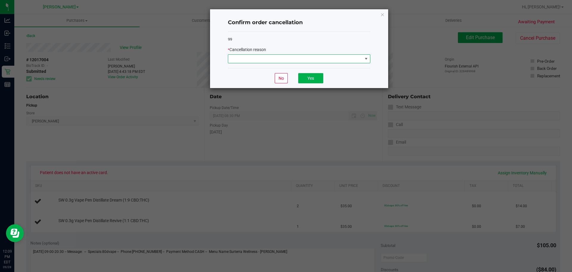
click at [283, 58] on span at bounding box center [295, 59] width 134 height 8
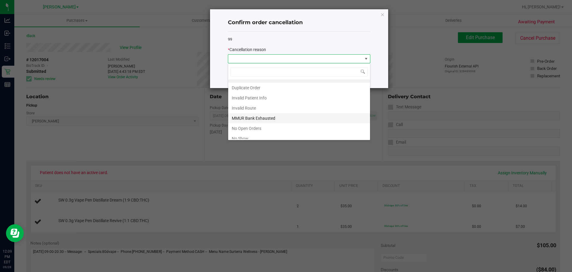
scroll to position [8, 0]
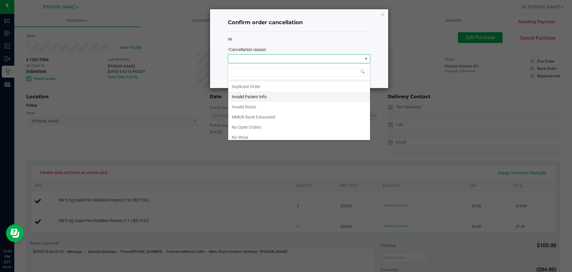
click at [255, 98] on li "Invalid Patient Info" at bounding box center [299, 97] width 142 height 10
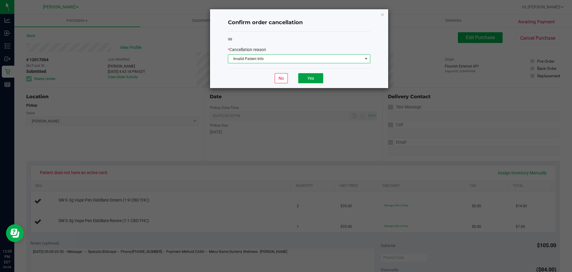
click at [311, 78] on button "Yes" at bounding box center [310, 78] width 25 height 10
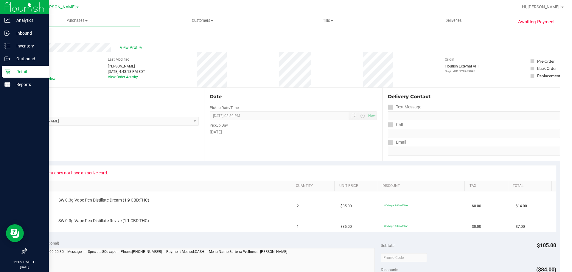
click at [7, 71] on icon at bounding box center [7, 72] width 6 height 6
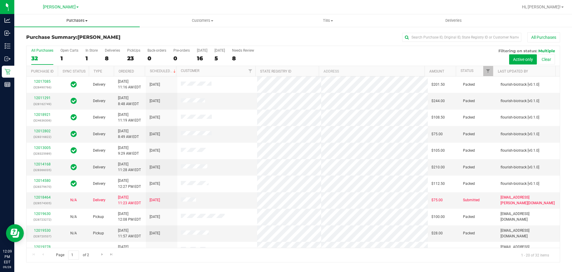
click at [75, 21] on span "Purchases" at bounding box center [76, 20] width 125 height 5
click at [63, 44] on li "Fulfillment" at bounding box center [76, 43] width 125 height 7
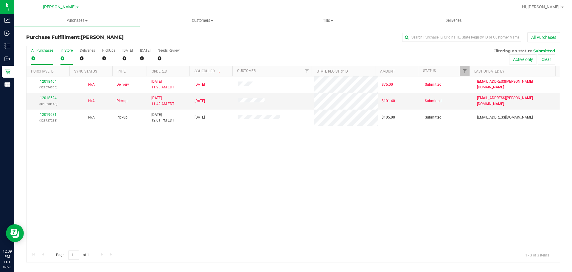
click at [66, 49] on div "All Purchases 0 In Store 0 Deliveries 0 PickUps 0 Today 0 Tomorrow 0 Needs Revi…" at bounding box center [294, 48] width 534 height 5
click at [202, 172] on div "12018464 (328574305) N/A Delivery 9/28/2025 11:23 AM EDT 9/29/2025 $75.00 Submi…" at bounding box center [294, 161] width 534 height 171
